Goal: Information Seeking & Learning: Compare options

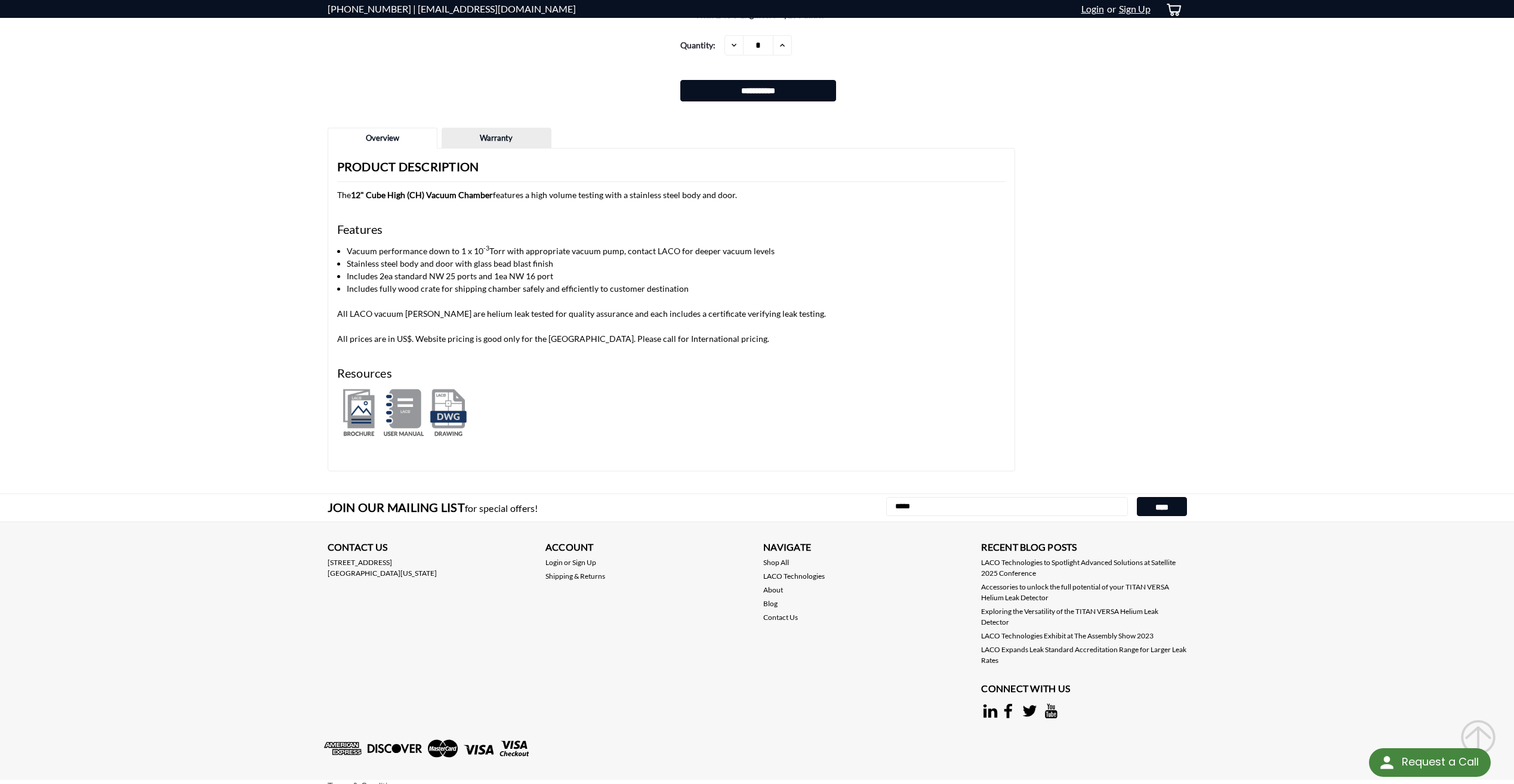
scroll to position [954, 0]
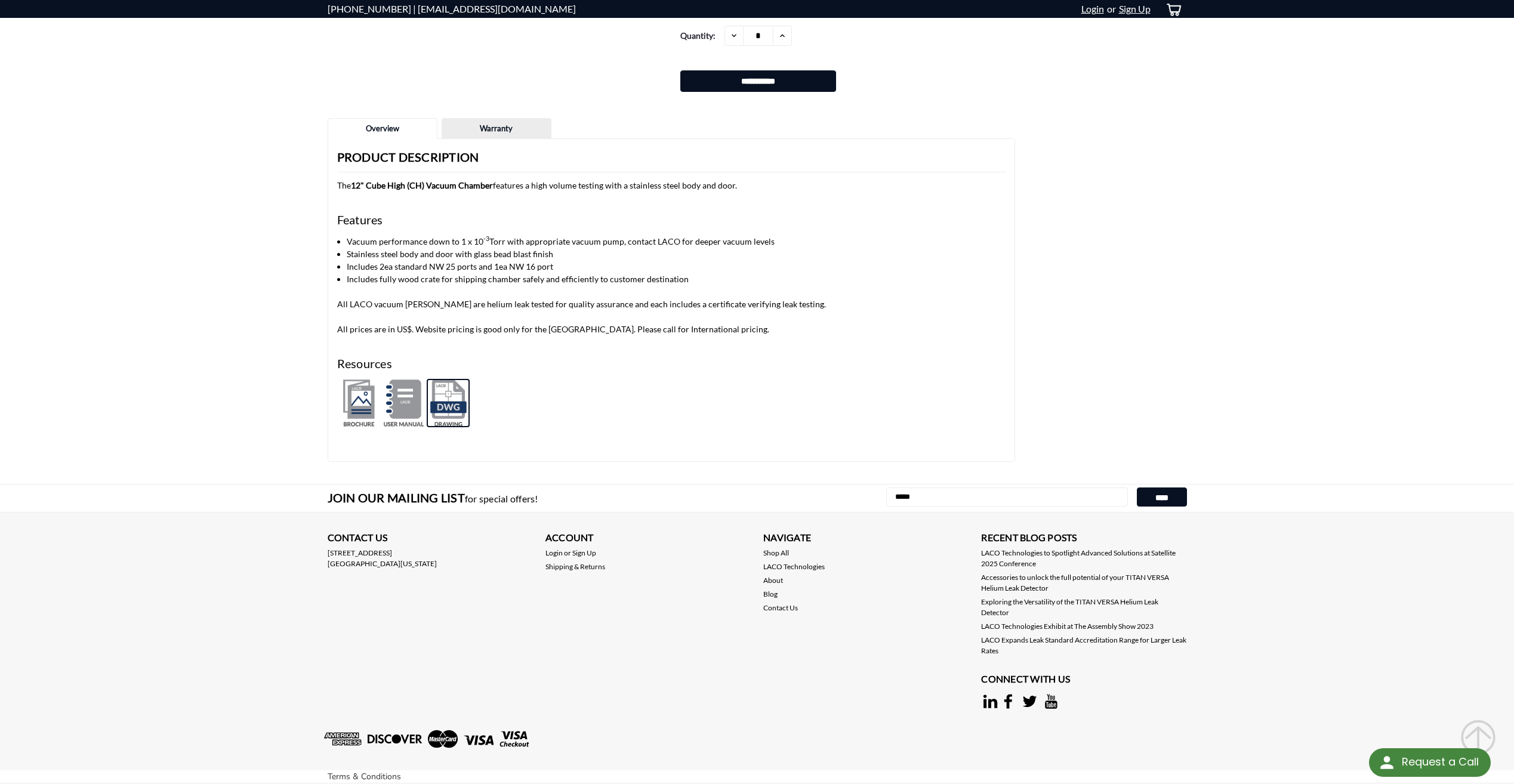
click at [452, 403] on img at bounding box center [448, 403] width 43 height 48
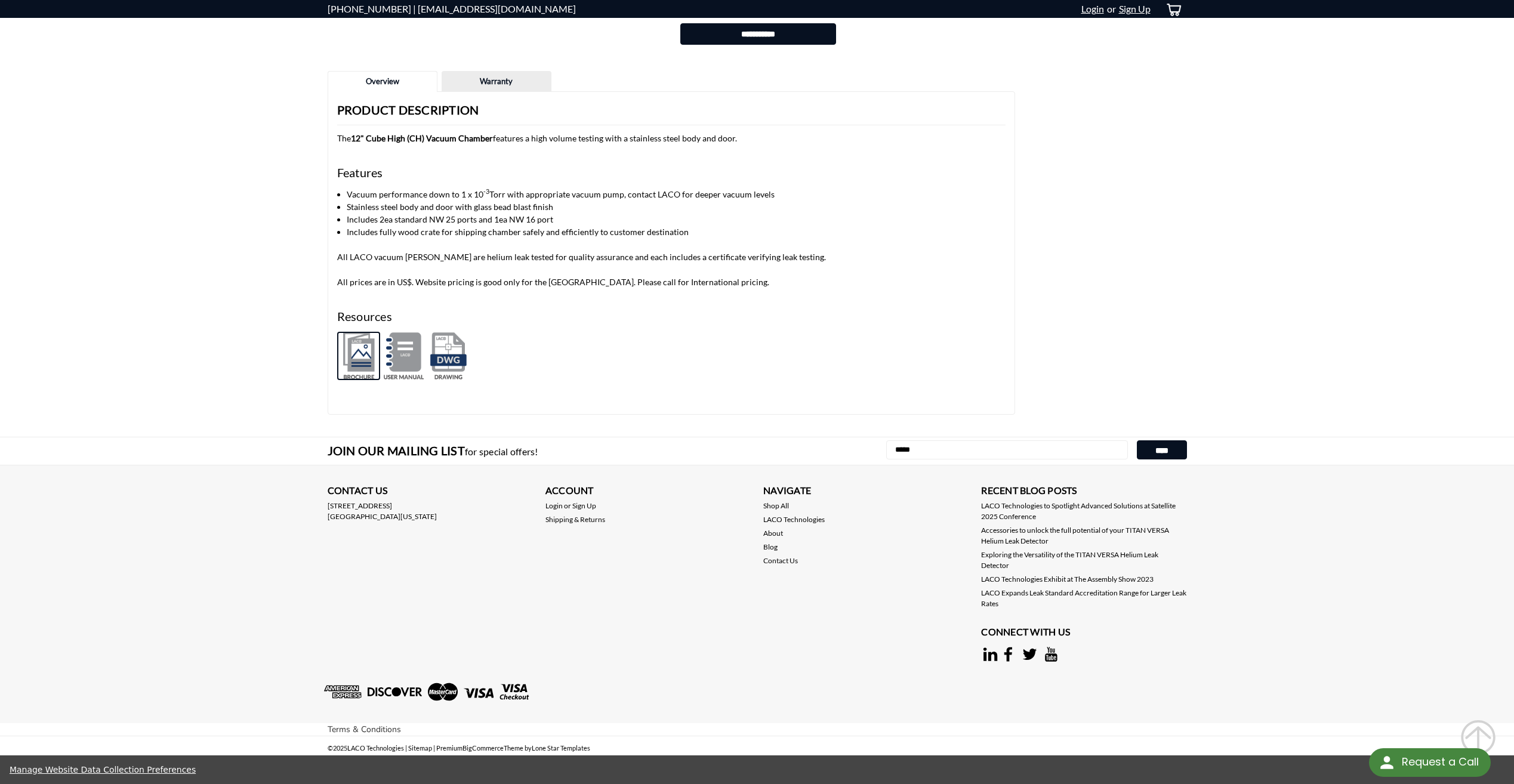
click at [356, 357] on img at bounding box center [359, 356] width 43 height 48
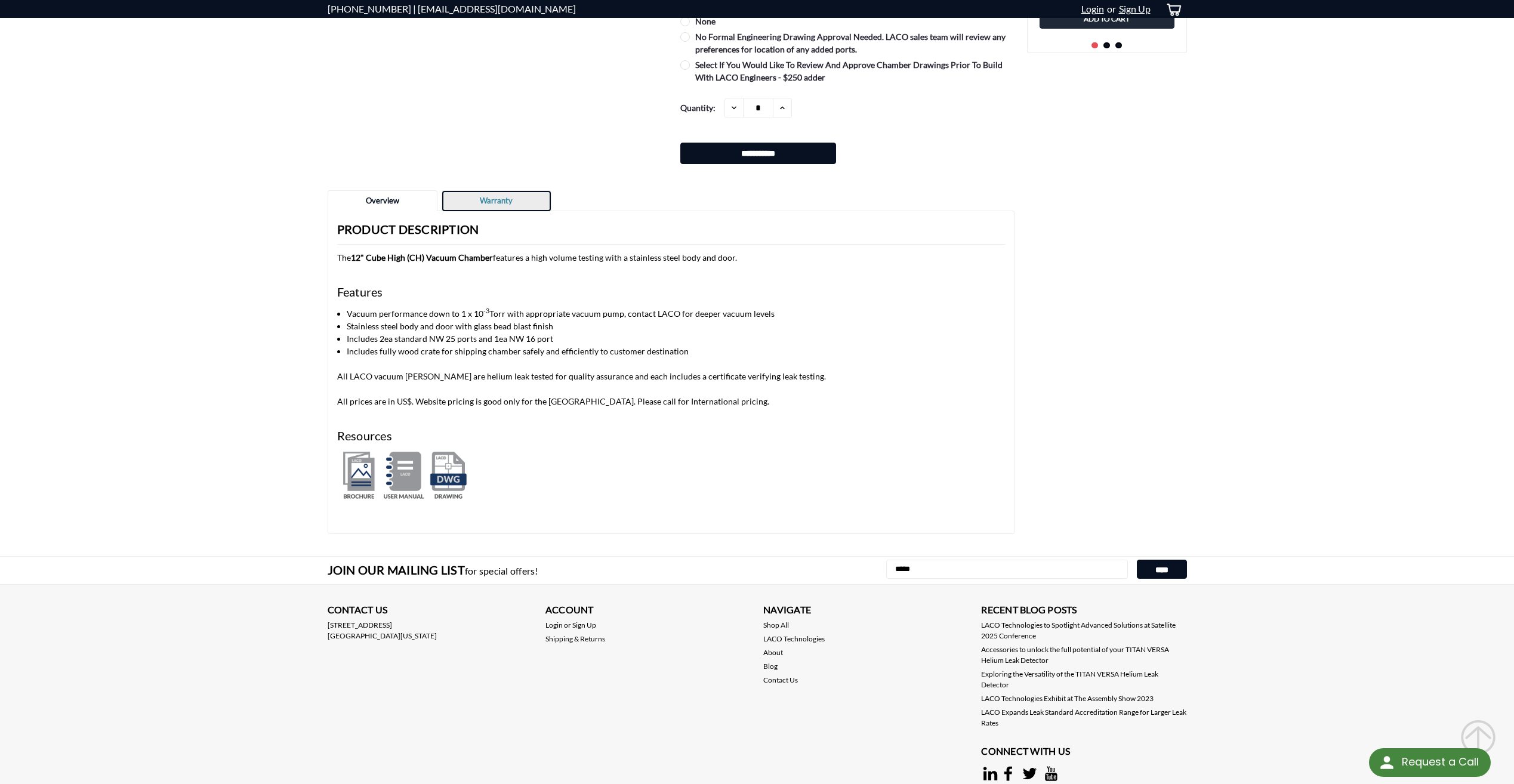
click at [510, 209] on link "Warranty" at bounding box center [496, 201] width 108 height 20
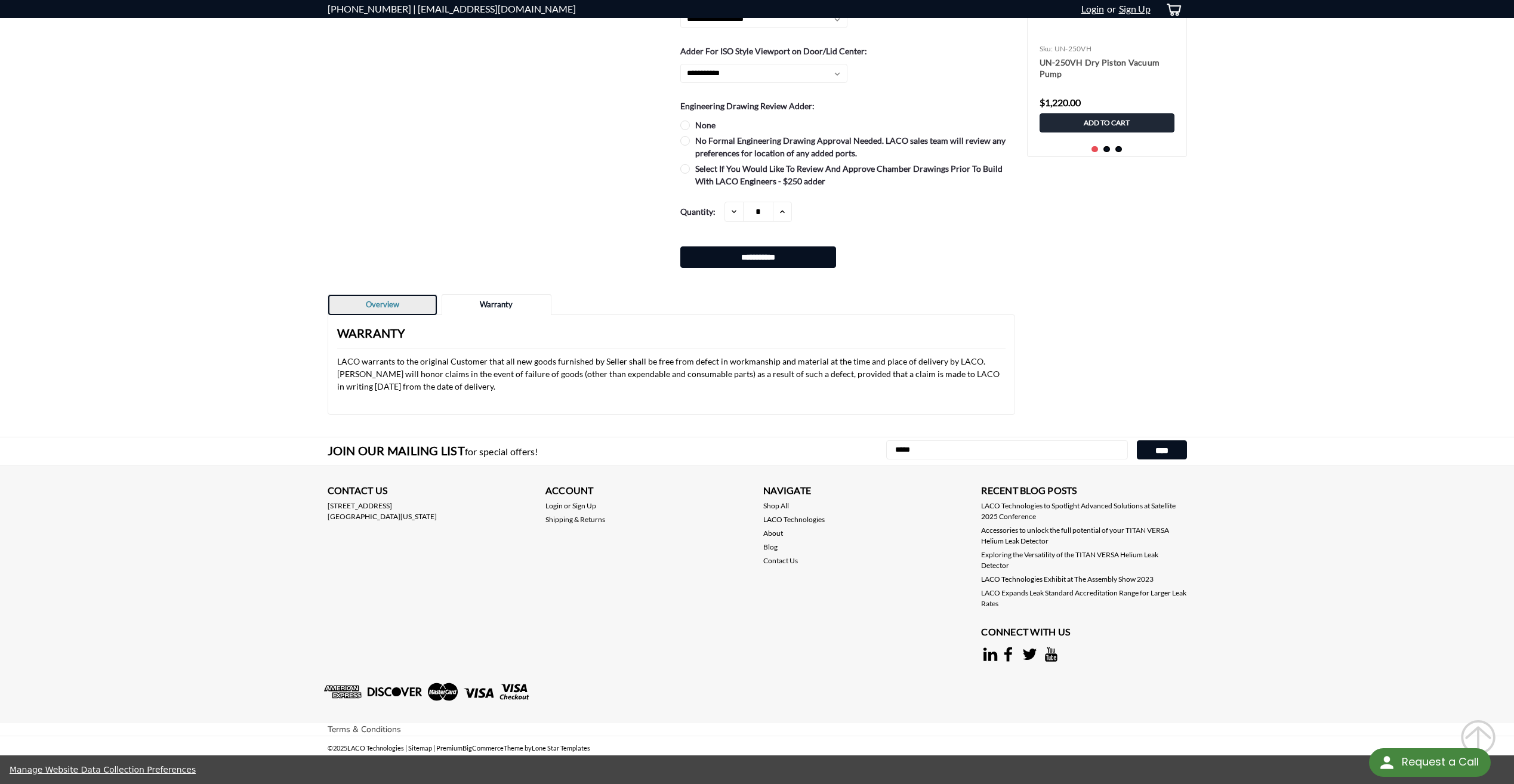
click at [389, 305] on link "Overview" at bounding box center [382, 304] width 108 height 20
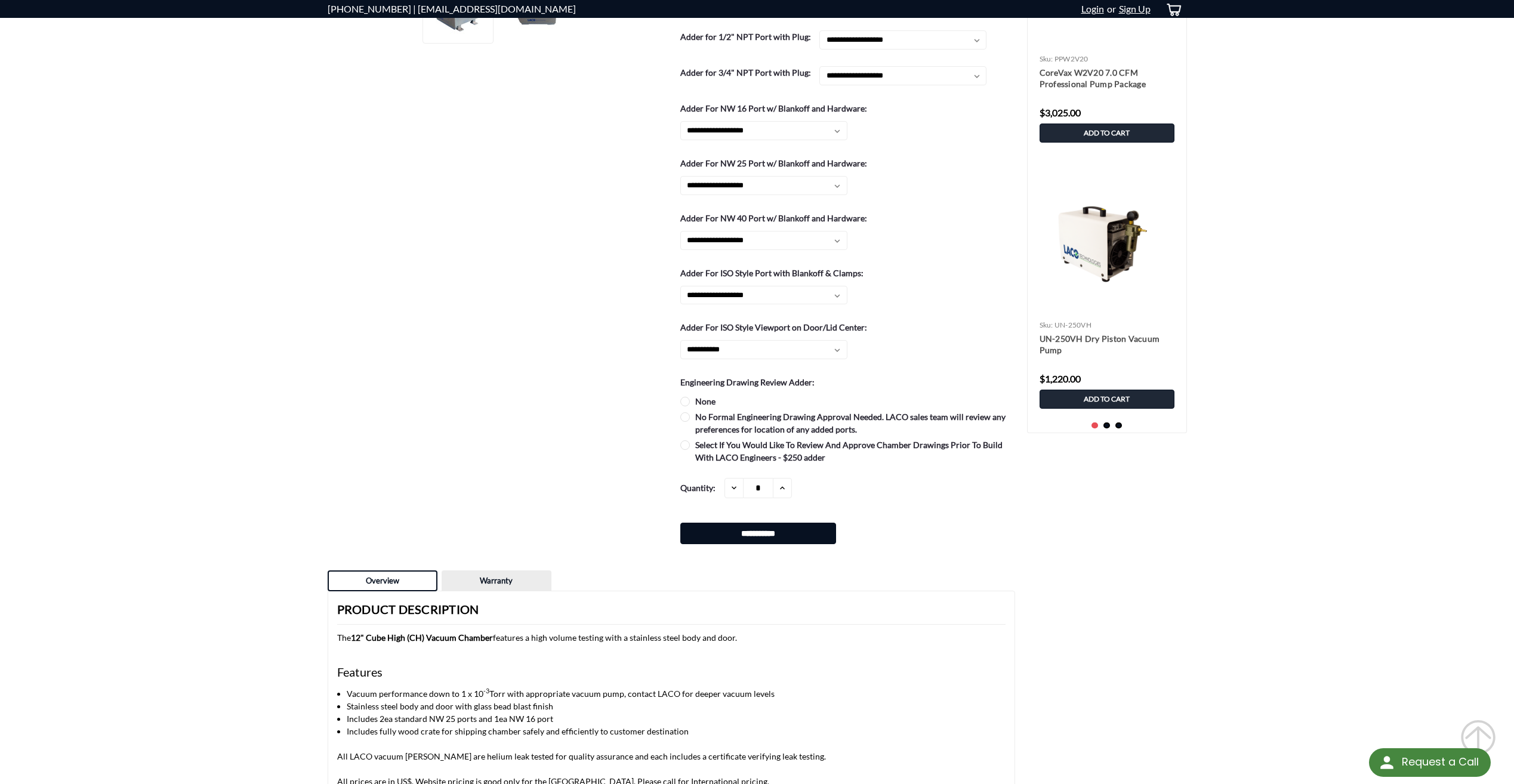
scroll to position [716, 0]
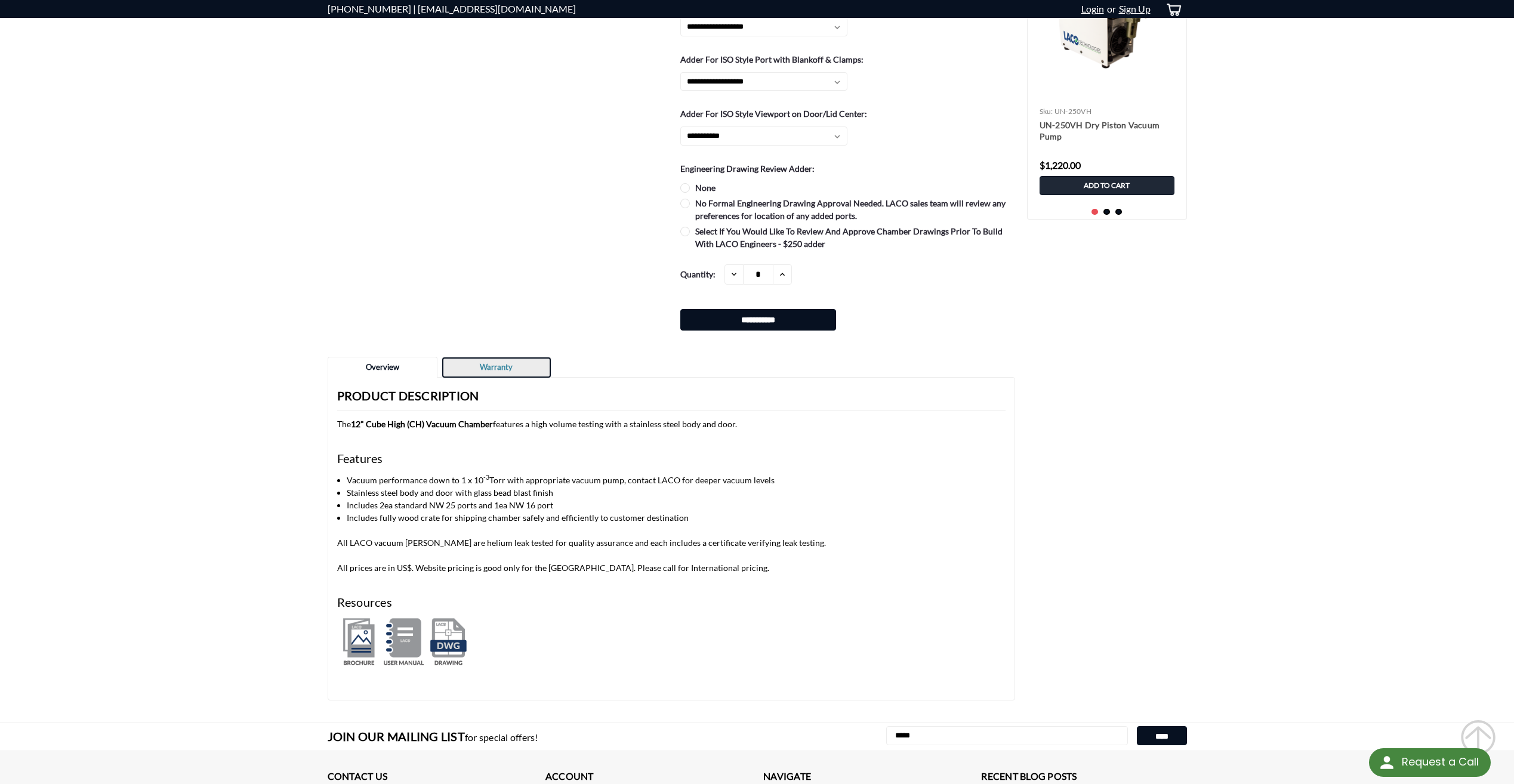
click at [495, 370] on link "Warranty" at bounding box center [496, 367] width 108 height 20
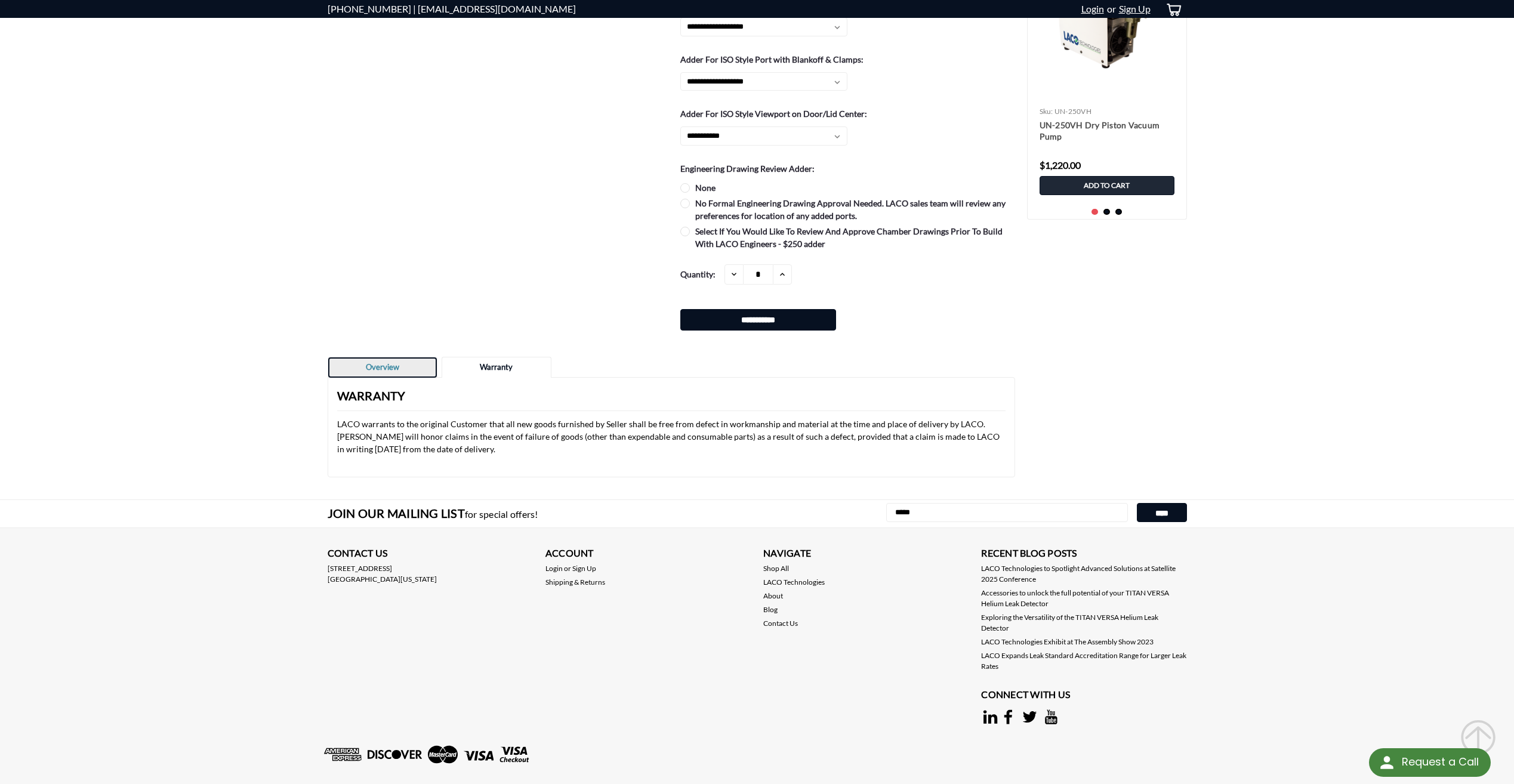
click at [396, 361] on link "Overview" at bounding box center [382, 367] width 108 height 20
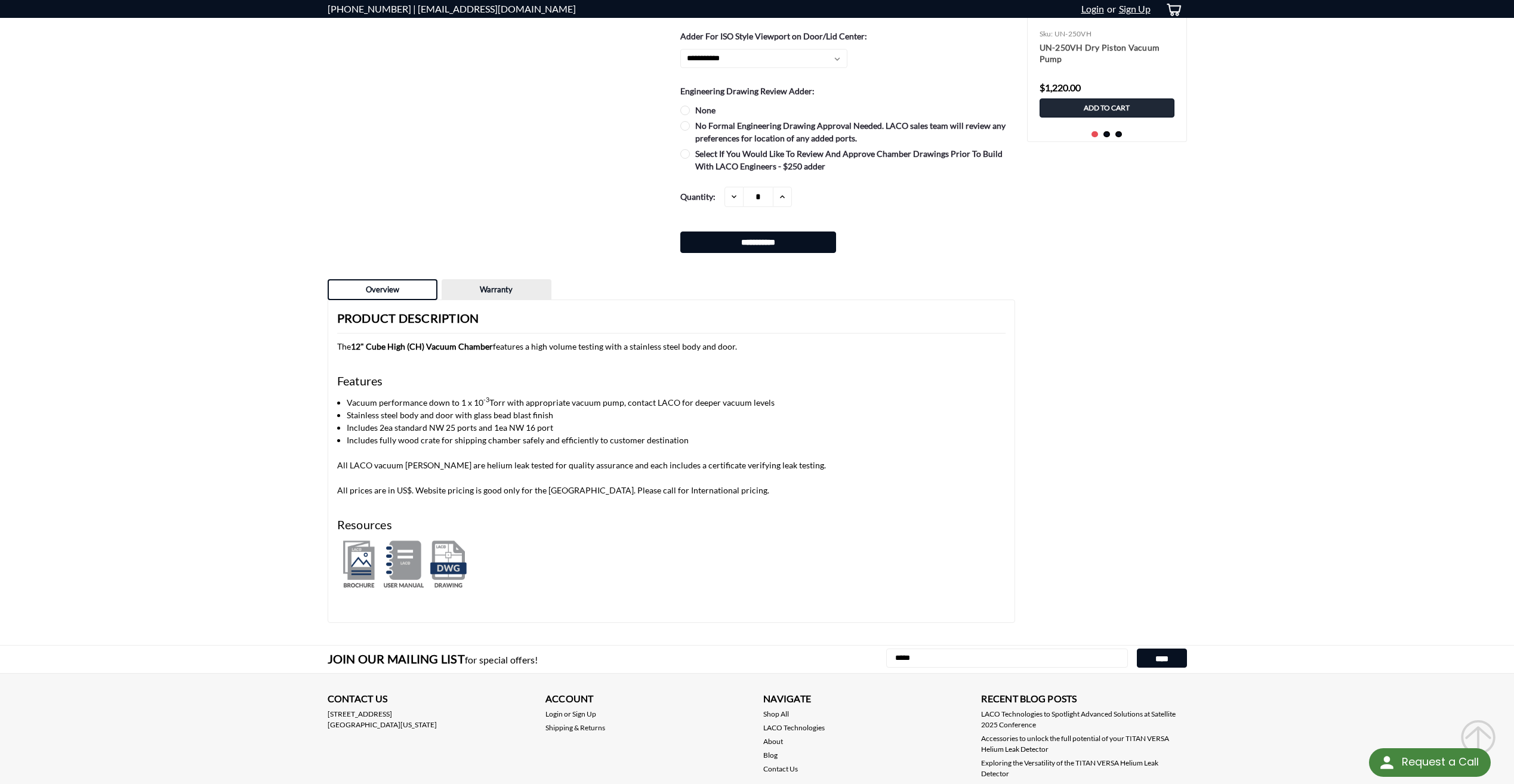
scroll to position [954, 0]
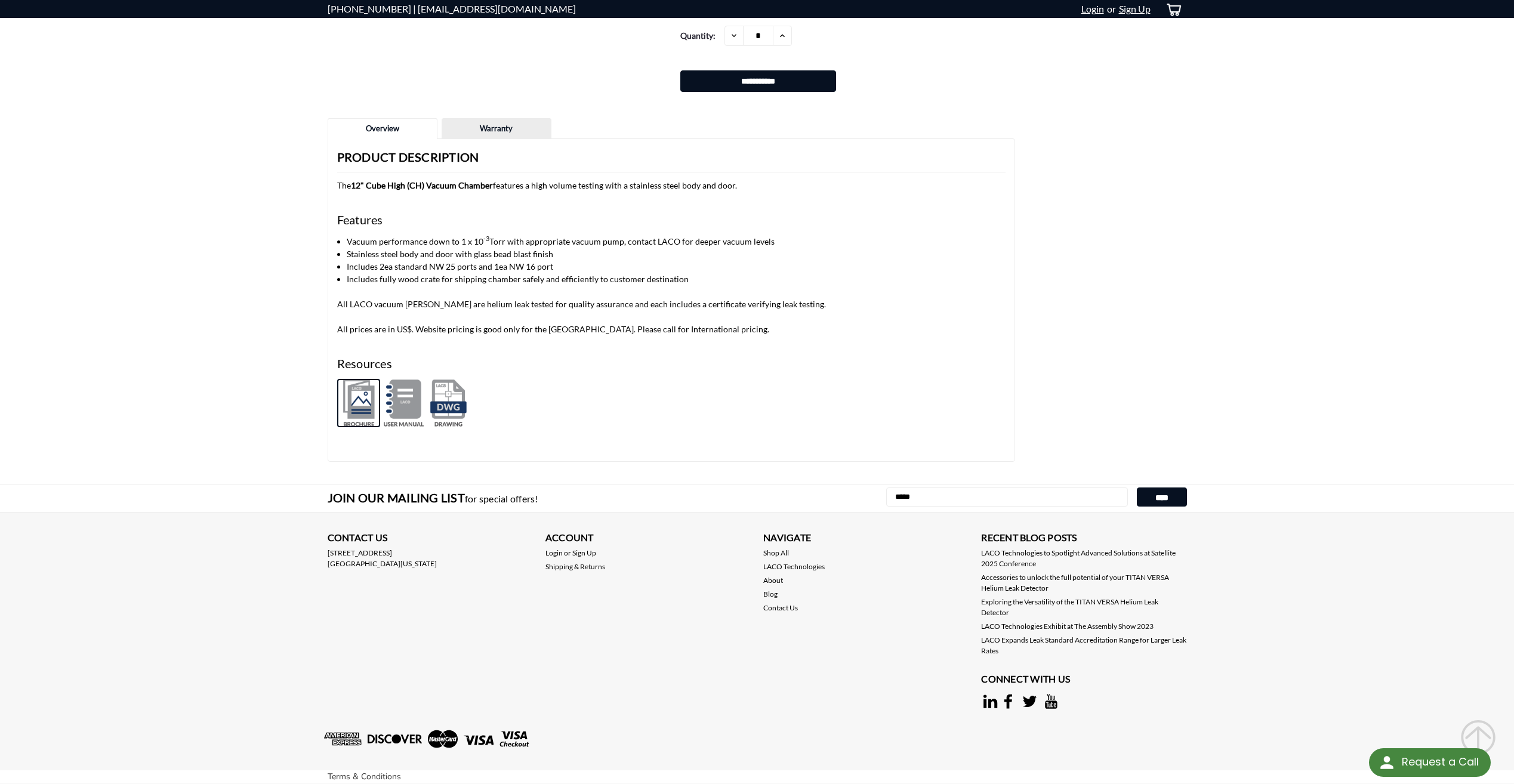
click at [346, 395] on img at bounding box center [359, 403] width 43 height 48
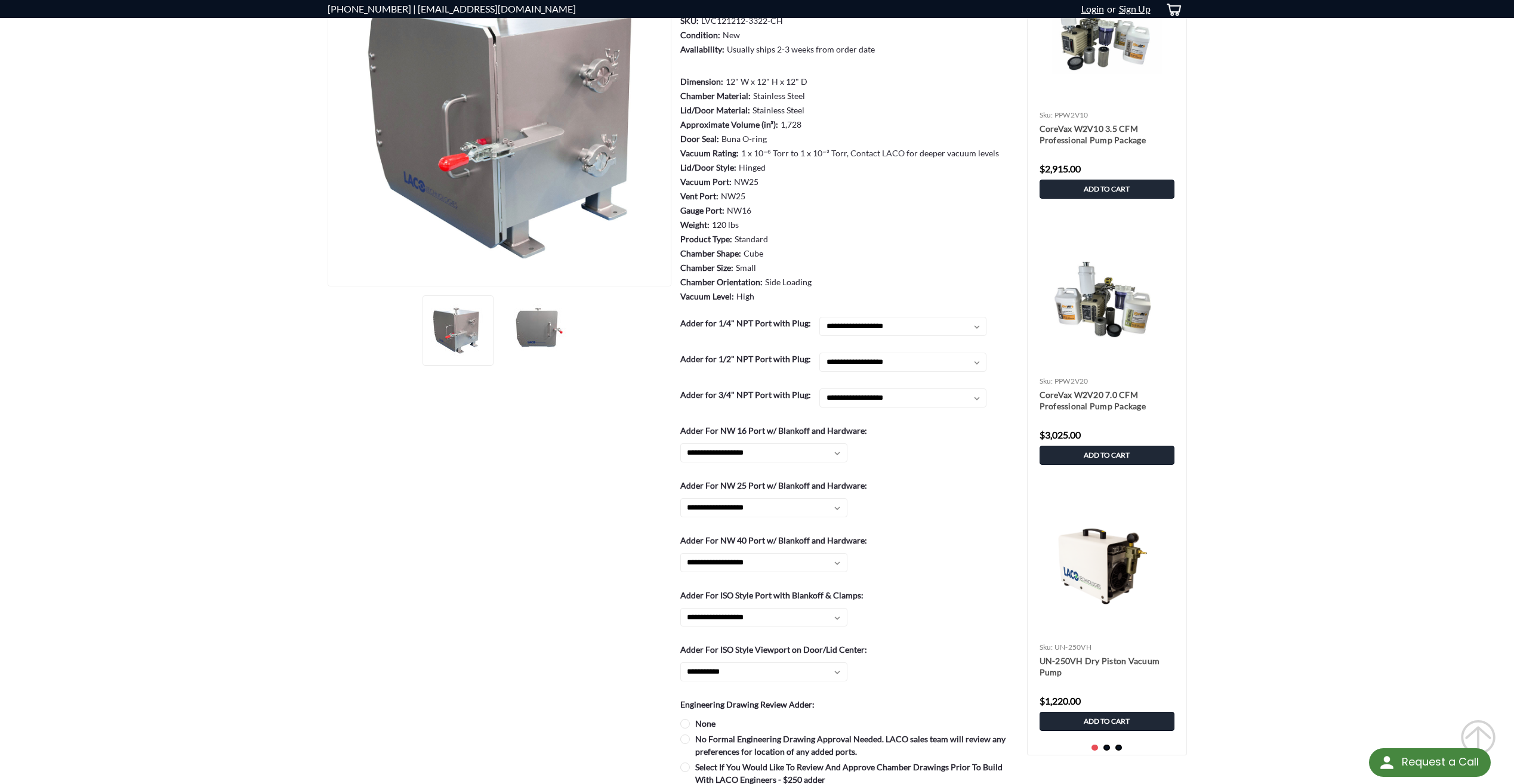
scroll to position [0, 0]
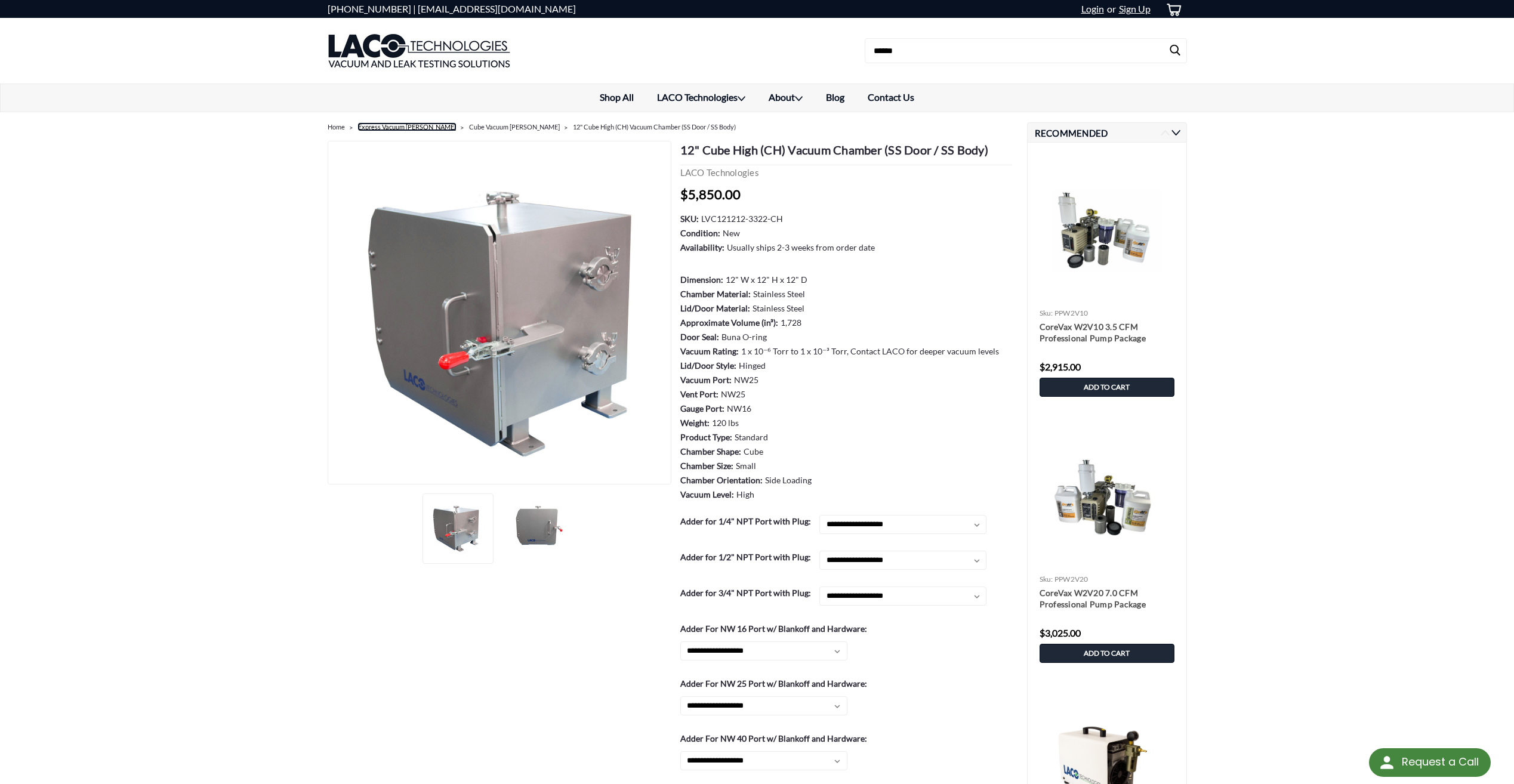
click at [408, 129] on link "Express Vacuum [PERSON_NAME]" at bounding box center [407, 127] width 98 height 8
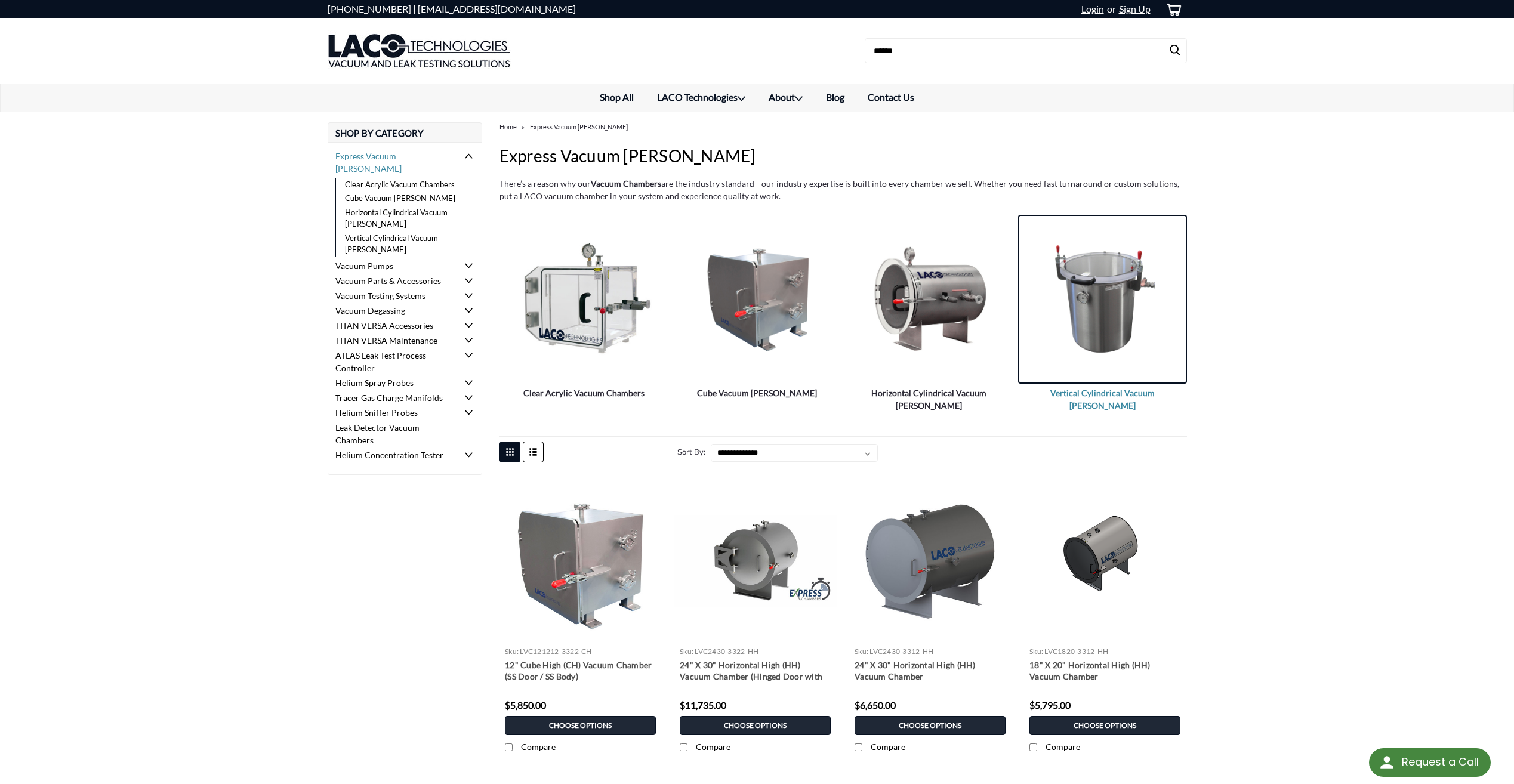
click at [1125, 307] on img "Vertical Cylindrical Vacuum Chambers" at bounding box center [1103, 299] width 169 height 122
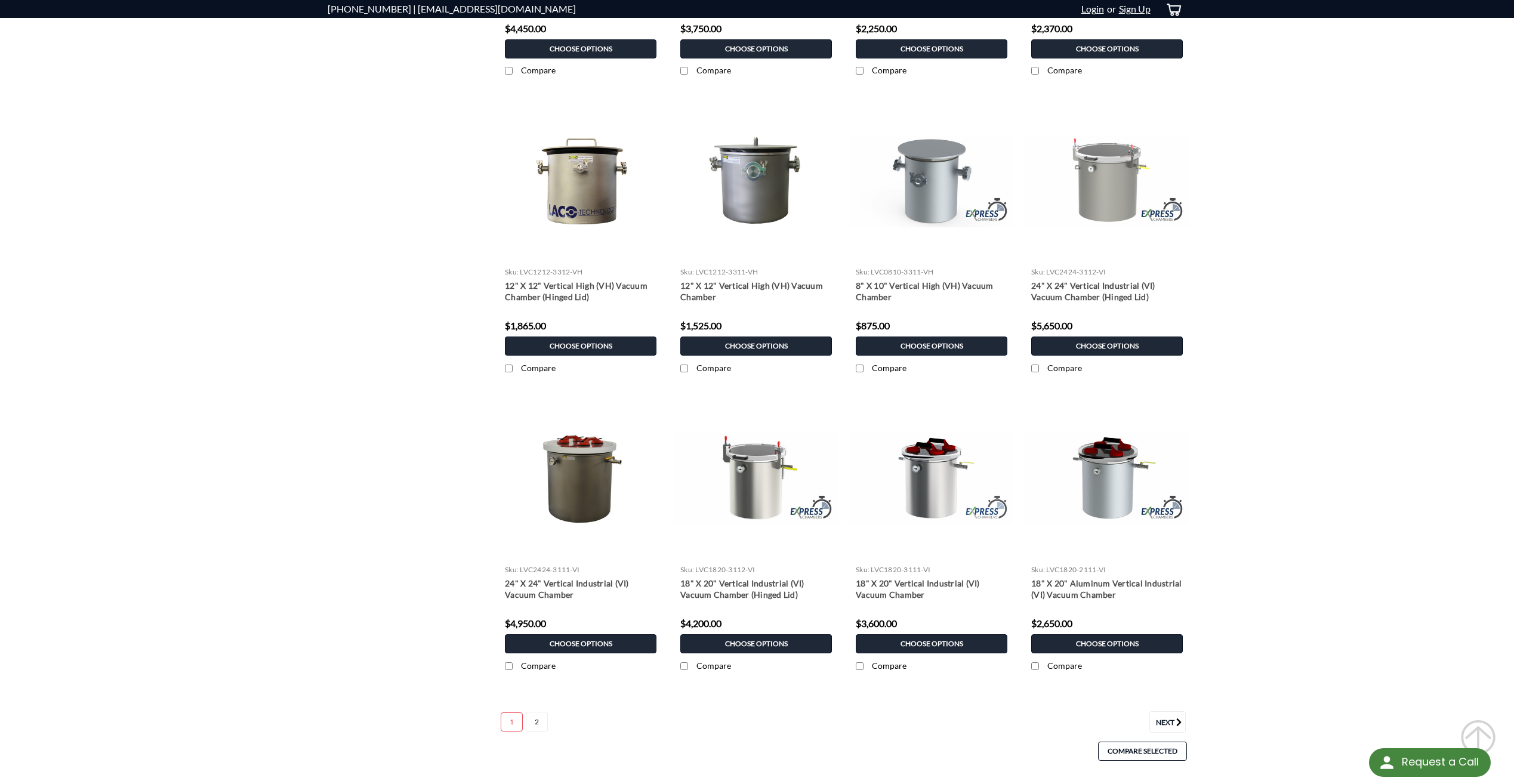
scroll to position [477, 0]
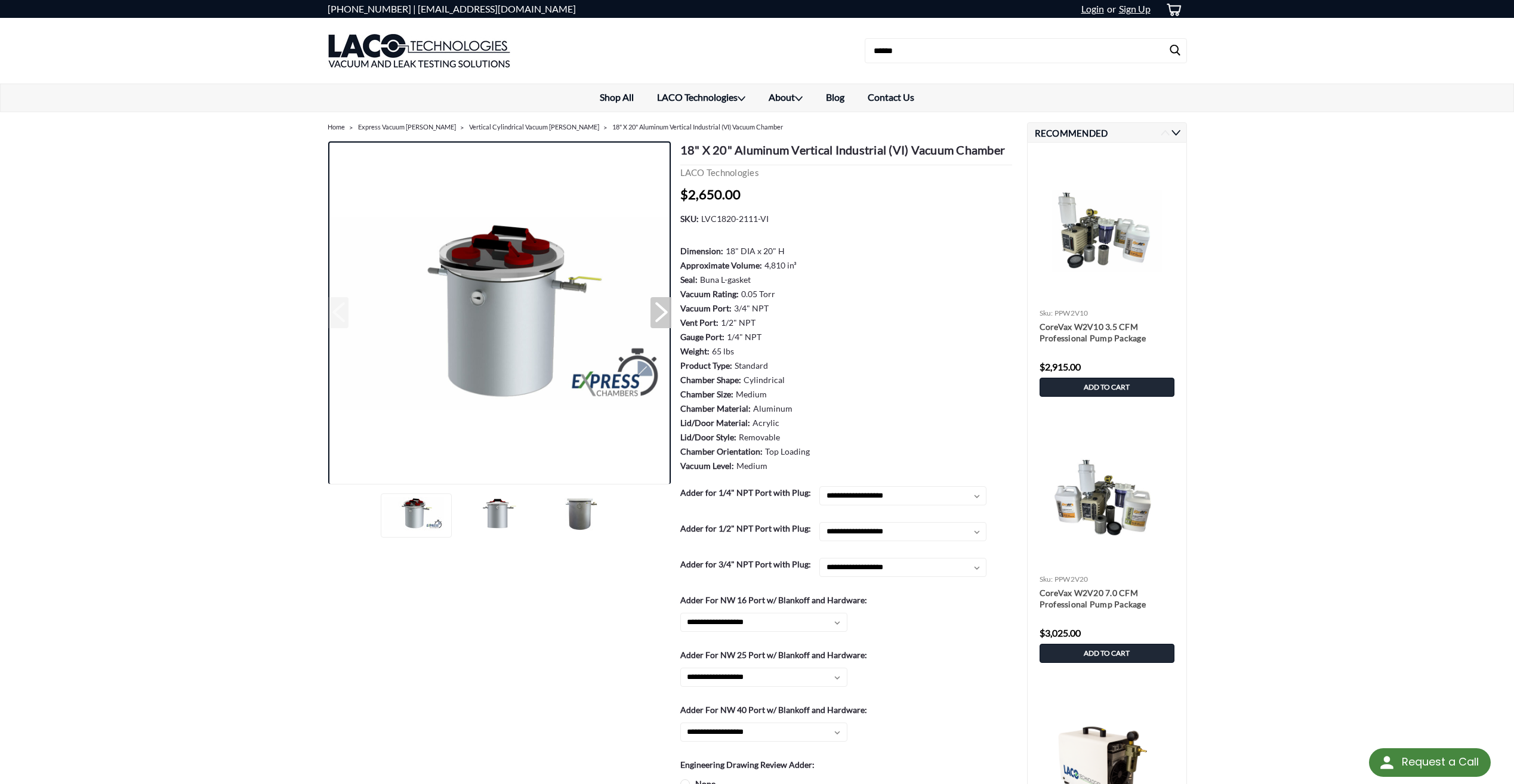
click at [512, 255] on img at bounding box center [499, 313] width 343 height 193
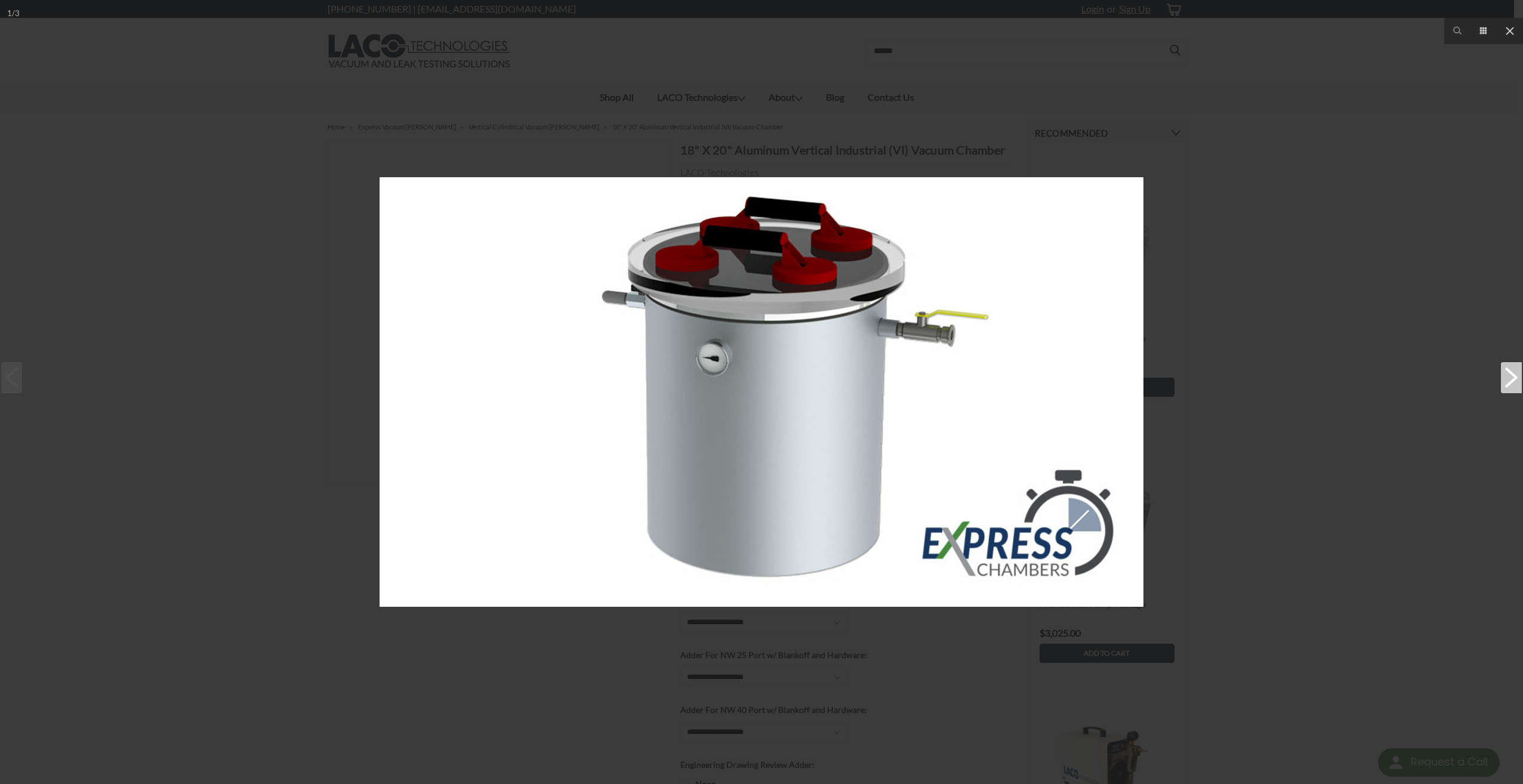
click at [286, 307] on div at bounding box center [761, 392] width 1523 height 784
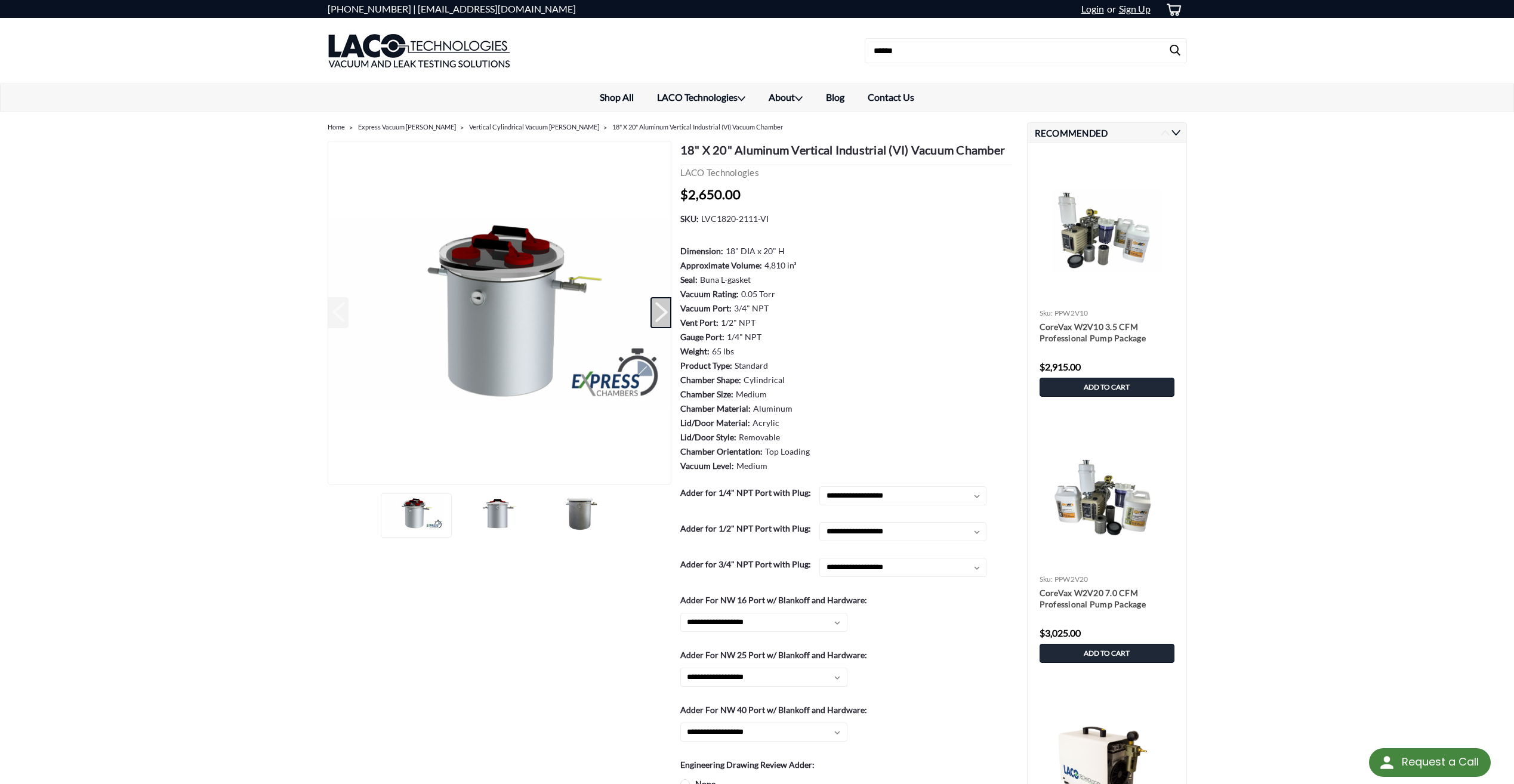
click at [667, 305] on button "Next" at bounding box center [661, 312] width 21 height 31
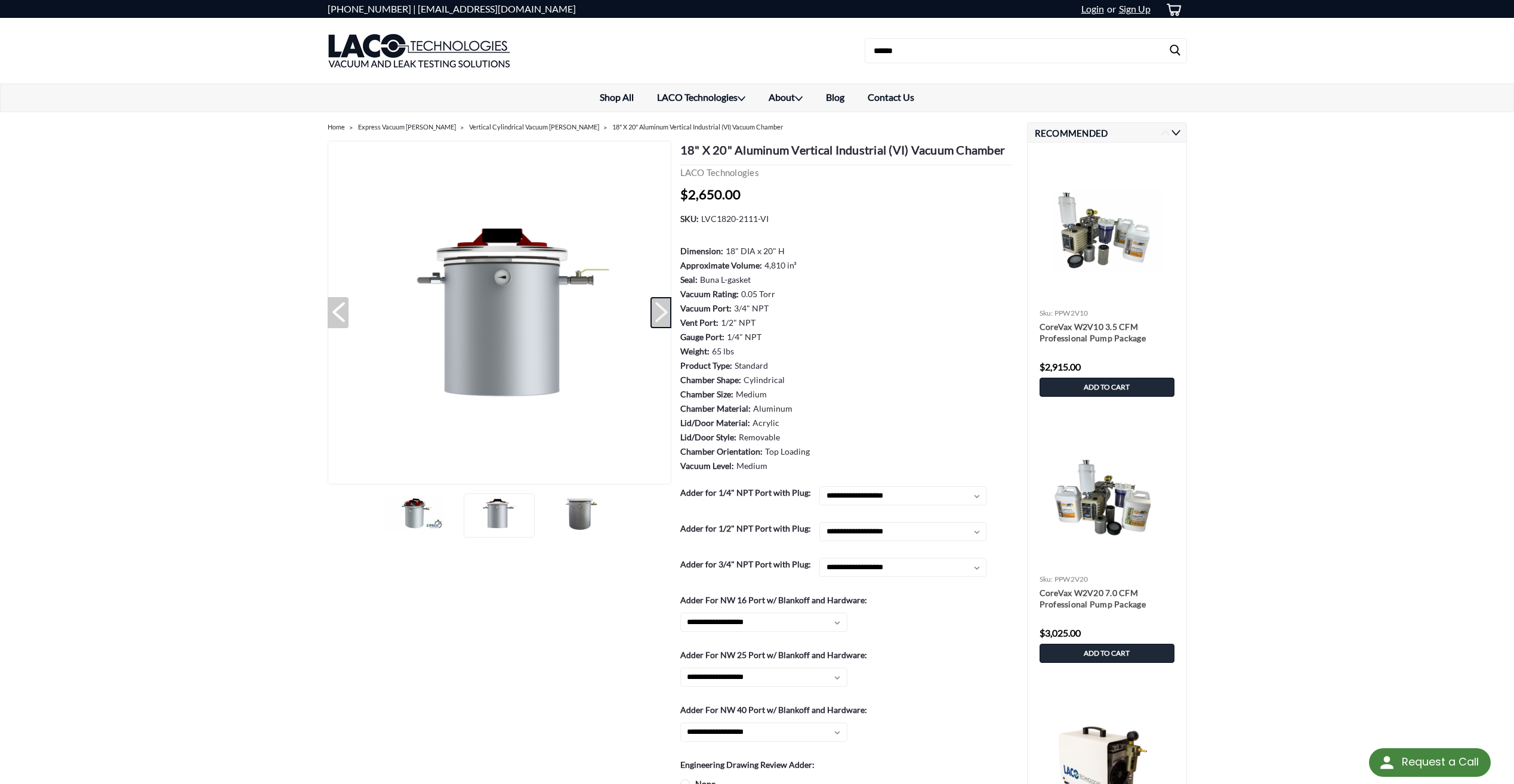
click at [667, 305] on button "Next" at bounding box center [661, 312] width 21 height 31
